Goal: Task Accomplishment & Management: Manage account settings

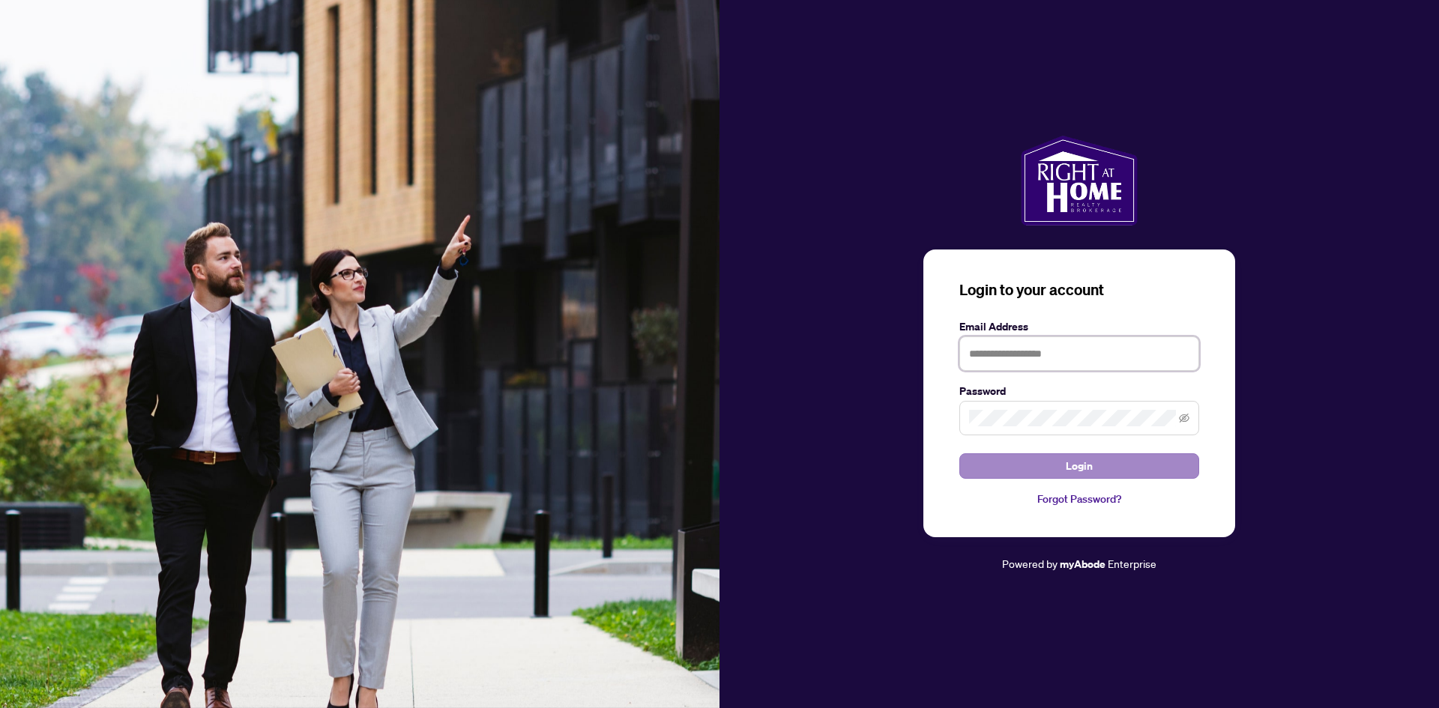
type input "**********"
click at [1030, 468] on button "Login" at bounding box center [1079, 465] width 240 height 25
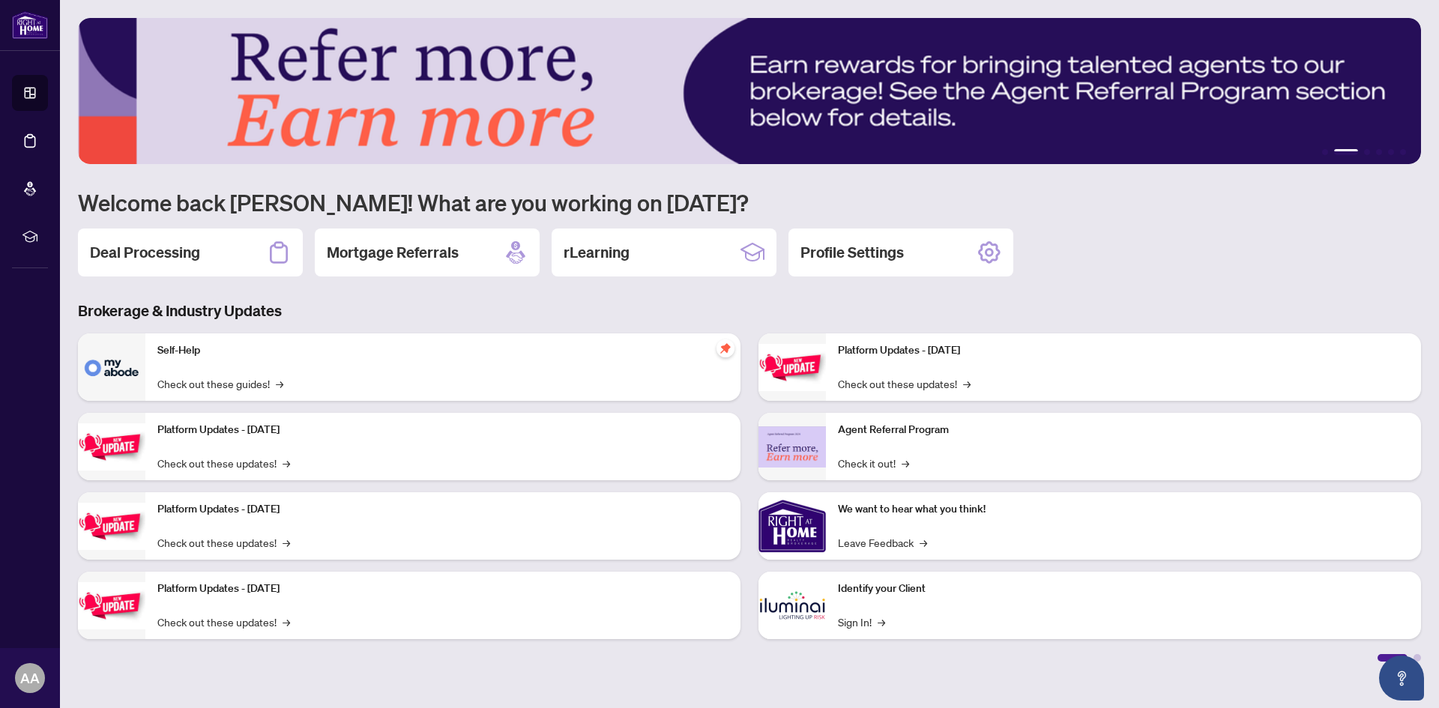
click at [426, 449] on div "Platform Updates - [DATE] Check out these updates! →" at bounding box center [442, 446] width 595 height 67
click at [908, 436] on p "Agent Referral Program" at bounding box center [1123, 430] width 571 height 16
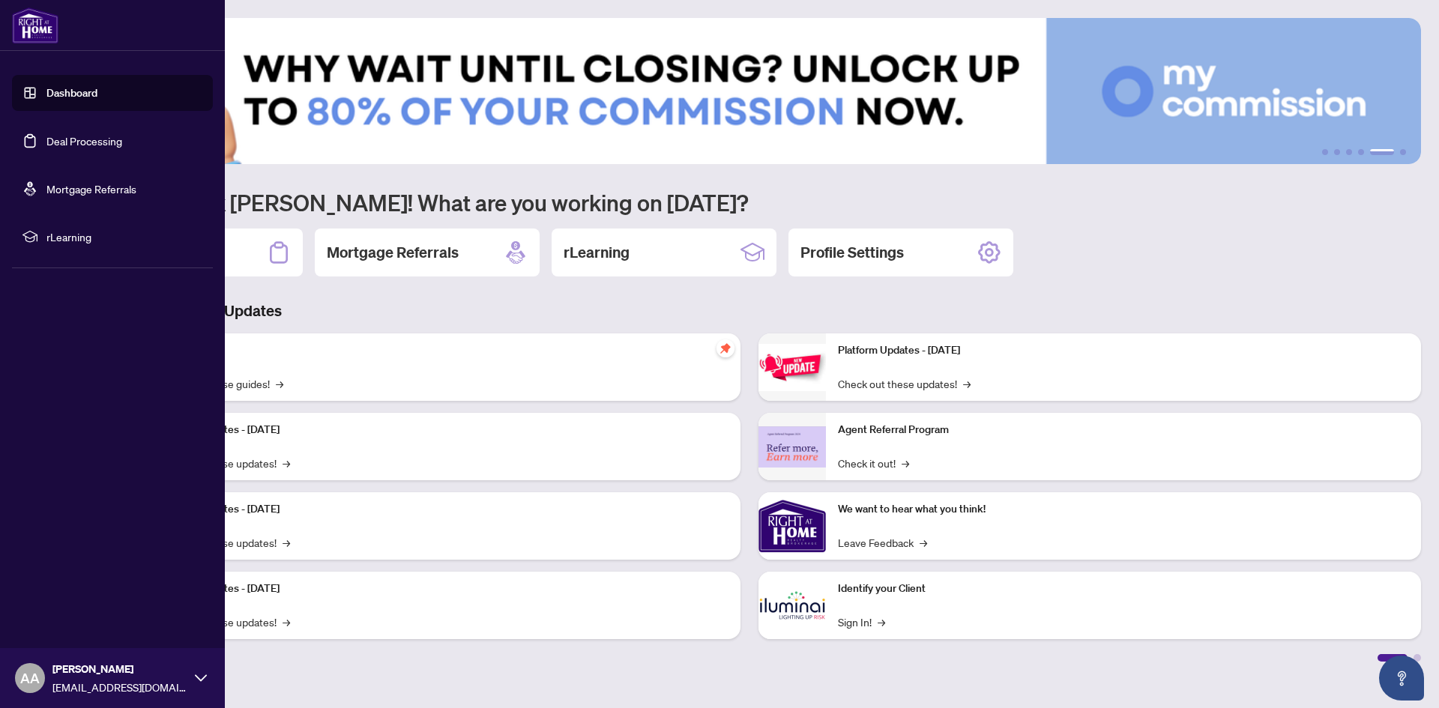
click at [64, 148] on link "Deal Processing" at bounding box center [84, 140] width 76 height 13
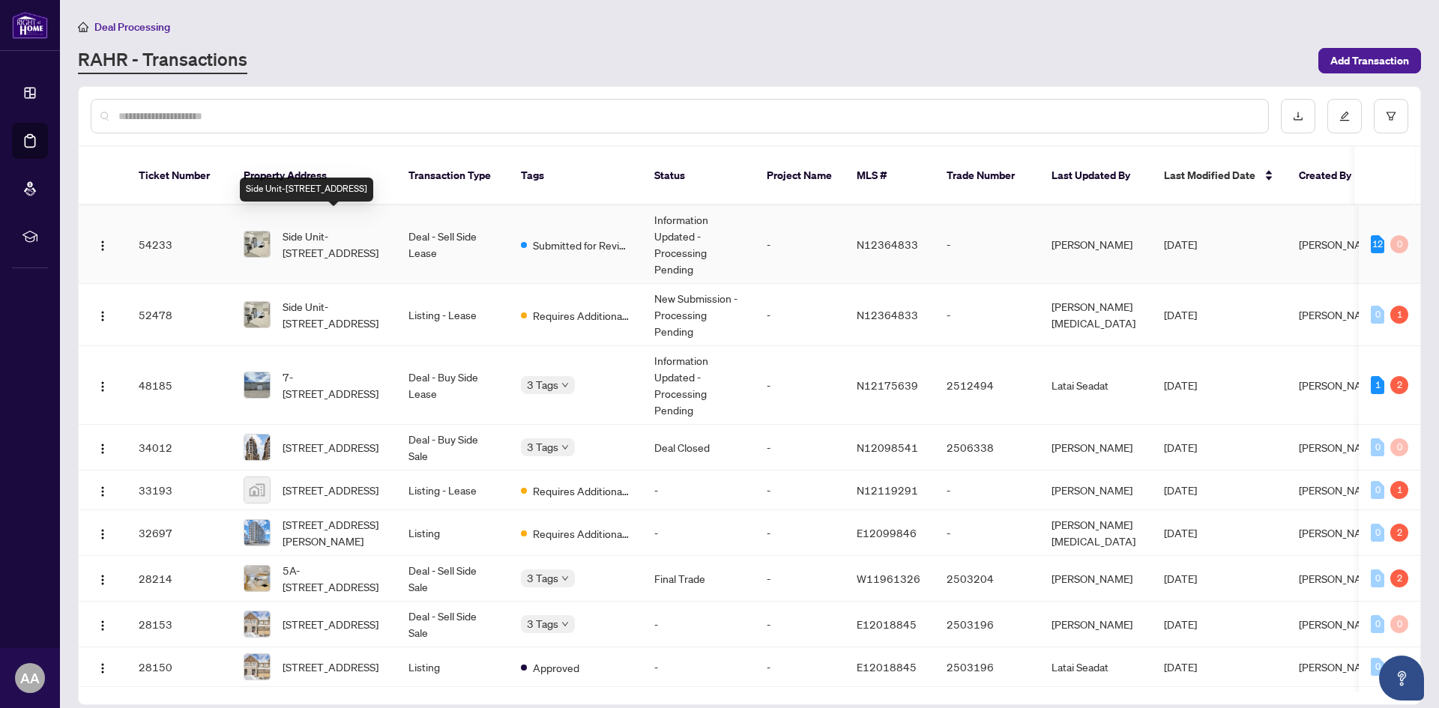
click at [323, 230] on span "Side Unit-[STREET_ADDRESS]" at bounding box center [334, 244] width 102 height 33
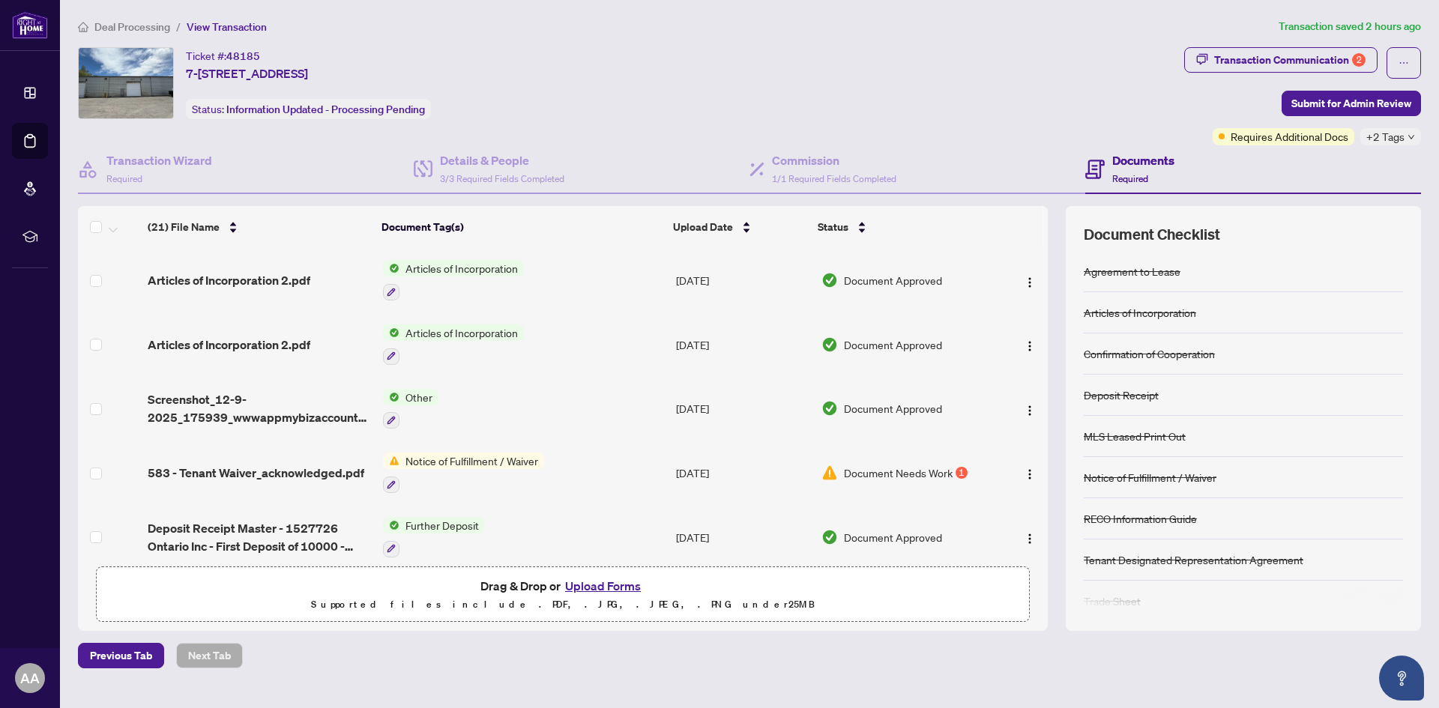
click at [468, 267] on span "Articles of Incorporation" at bounding box center [461, 268] width 124 height 16
click at [890, 283] on span "Document Approved" at bounding box center [893, 280] width 98 height 16
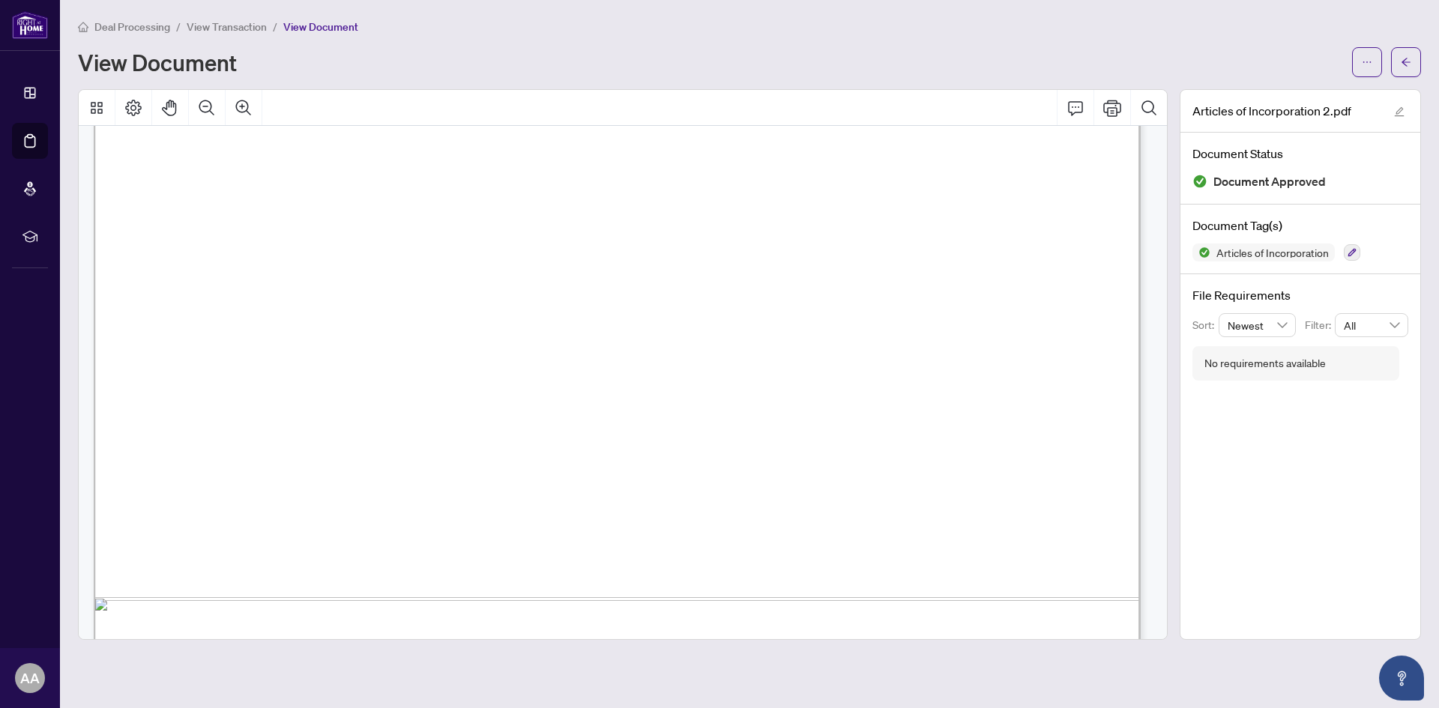
scroll to position [2323, 0]
